Goal: Transaction & Acquisition: Download file/media

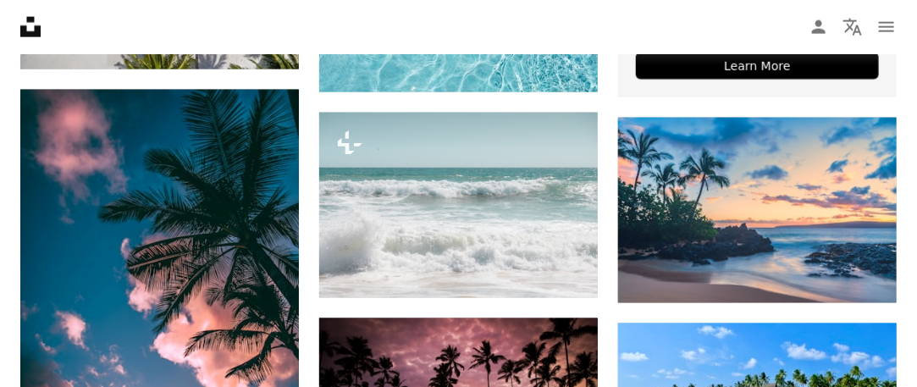
scroll to position [780, 0]
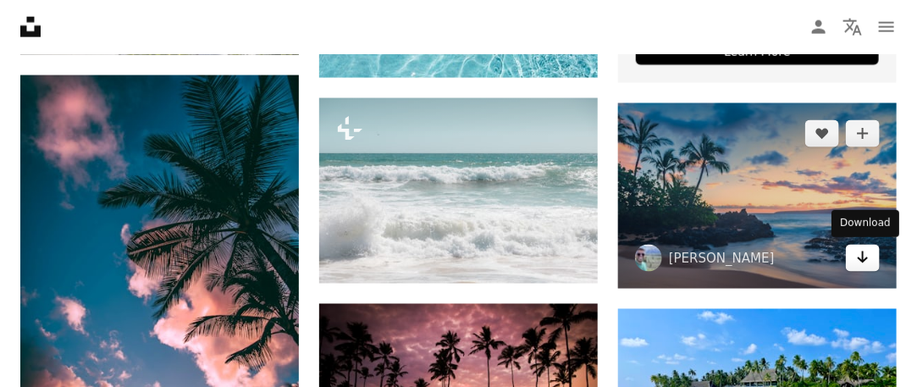
click at [856, 263] on icon "Arrow pointing down" at bounding box center [863, 257] width 14 height 20
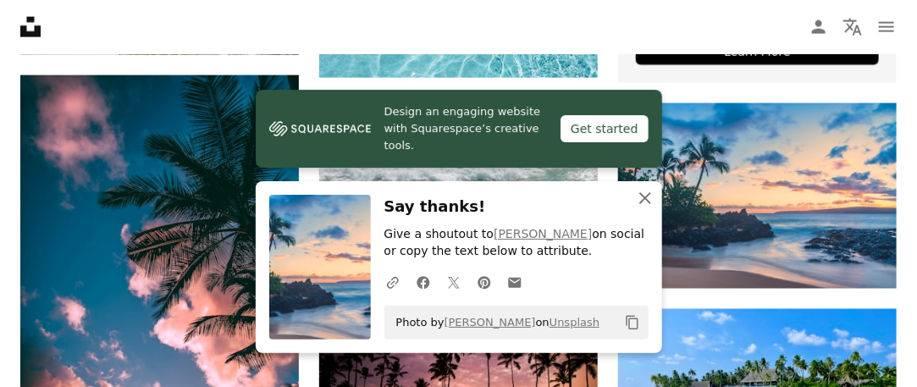
click at [648, 207] on icon "An X shape" at bounding box center [645, 198] width 20 height 20
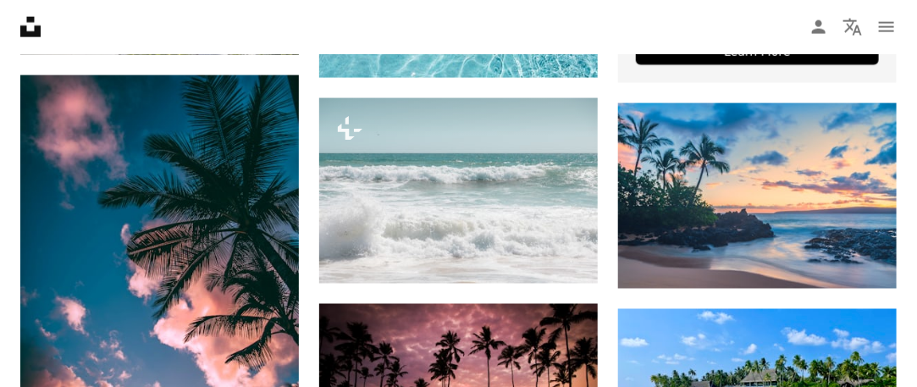
scroll to position [1012, 0]
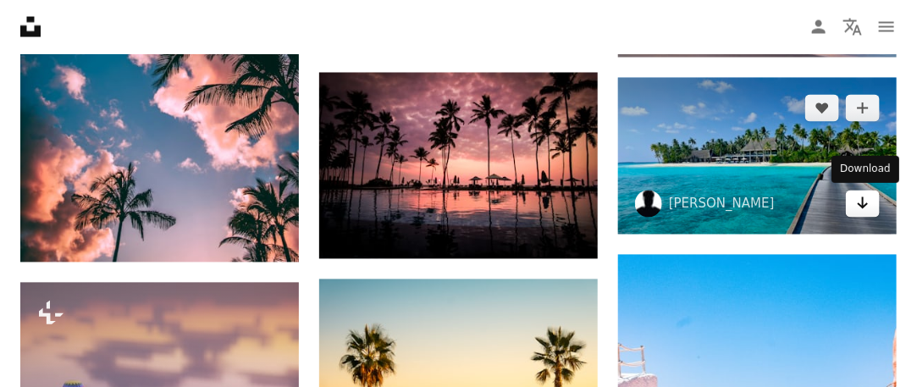
click at [868, 209] on icon "Arrow pointing down" at bounding box center [863, 203] width 14 height 20
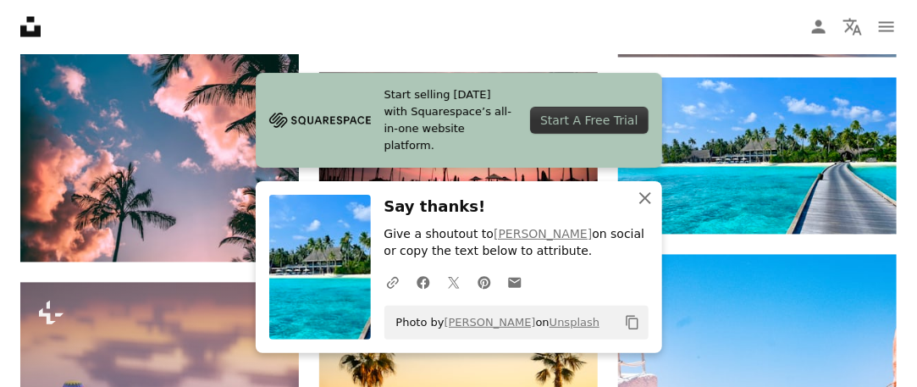
click at [649, 194] on icon "button" at bounding box center [645, 198] width 12 height 12
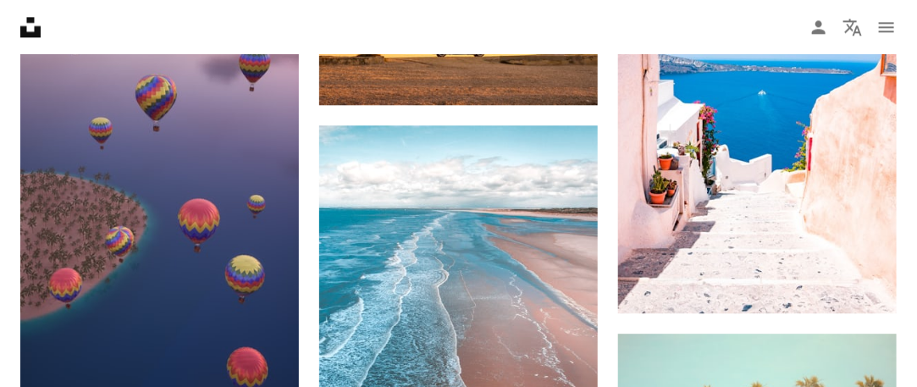
scroll to position [1442, 0]
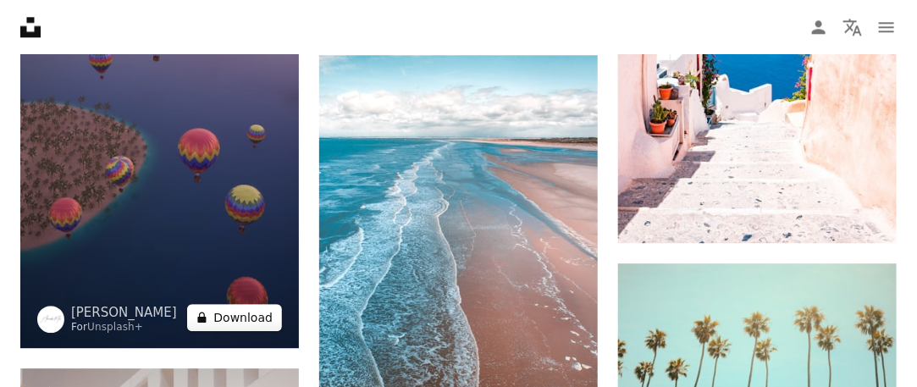
click at [262, 317] on button "A lock Download" at bounding box center [234, 317] width 95 height 27
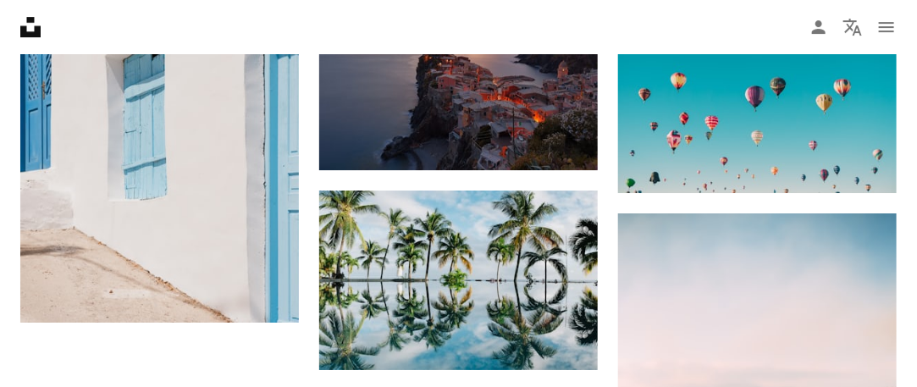
scroll to position [1778, 0]
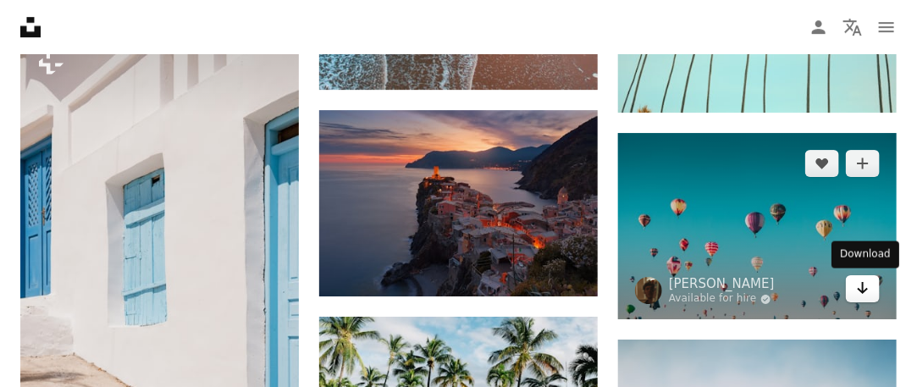
click at [857, 279] on icon "Arrow pointing down" at bounding box center [863, 288] width 14 height 20
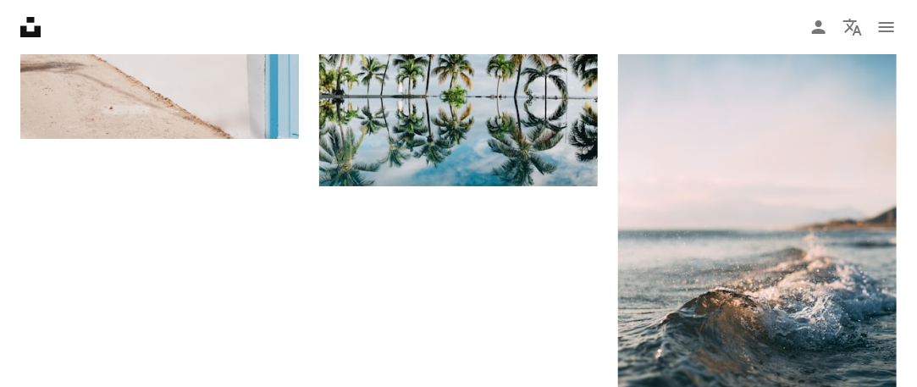
scroll to position [2037, 0]
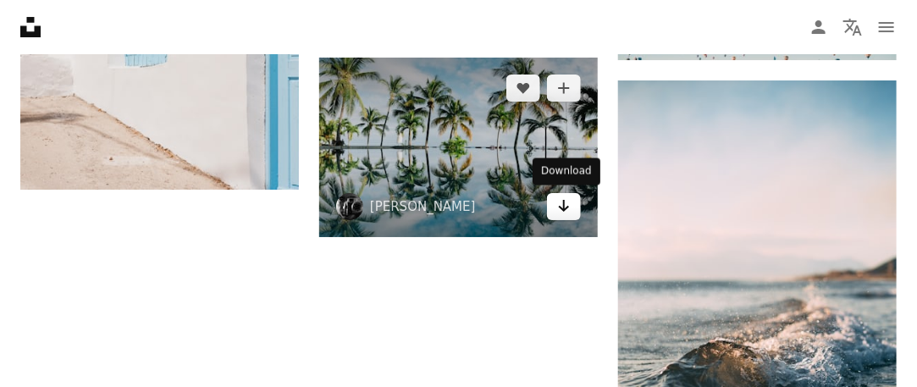
click at [565, 208] on icon "Arrow pointing down" at bounding box center [564, 206] width 14 height 20
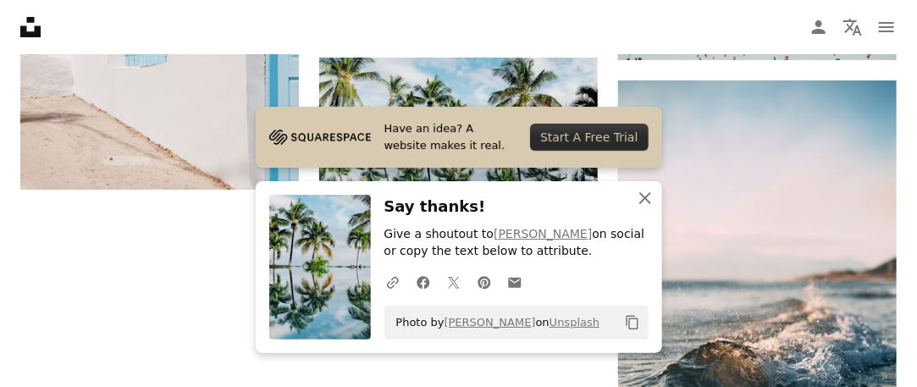
click at [643, 198] on icon "button" at bounding box center [645, 198] width 12 height 12
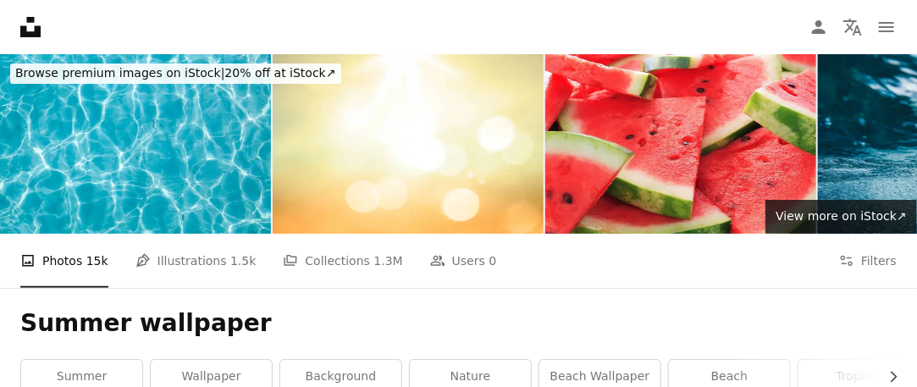
scroll to position [0, 0]
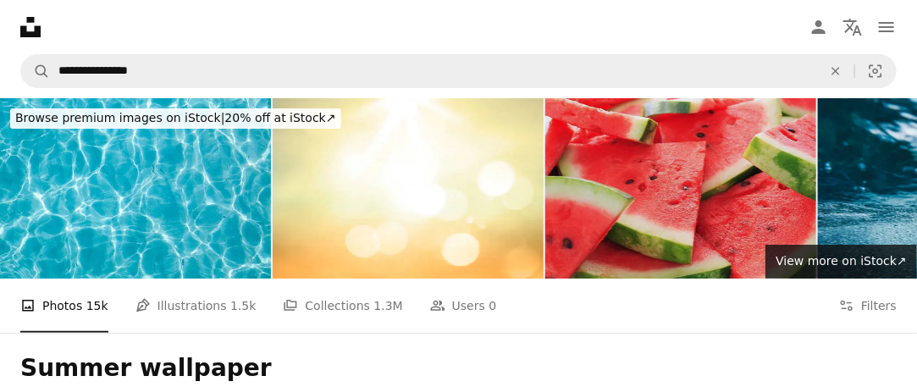
click at [634, 169] on img at bounding box center [680, 188] width 271 height 180
